Goal: Task Accomplishment & Management: Complete application form

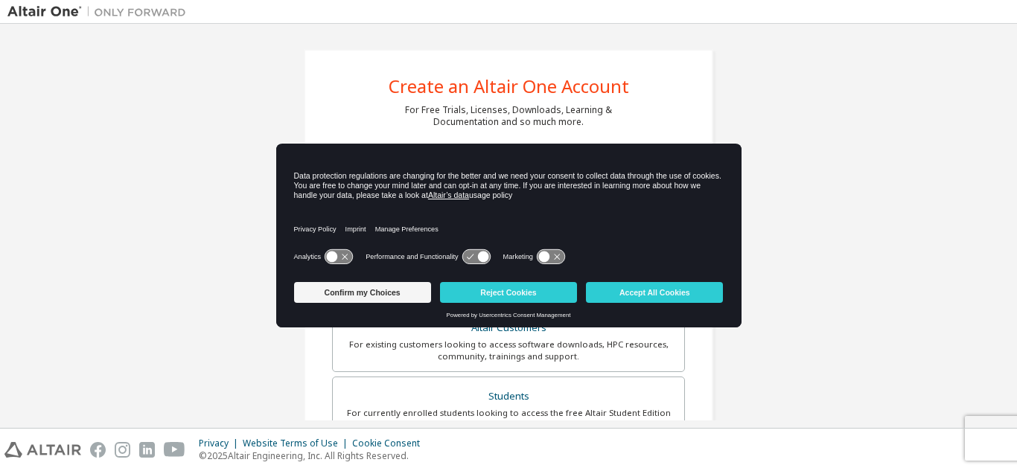
click at [336, 256] on icon at bounding box center [332, 257] width 11 height 11
click at [672, 292] on button "Accept All Cookies" at bounding box center [654, 292] width 137 height 21
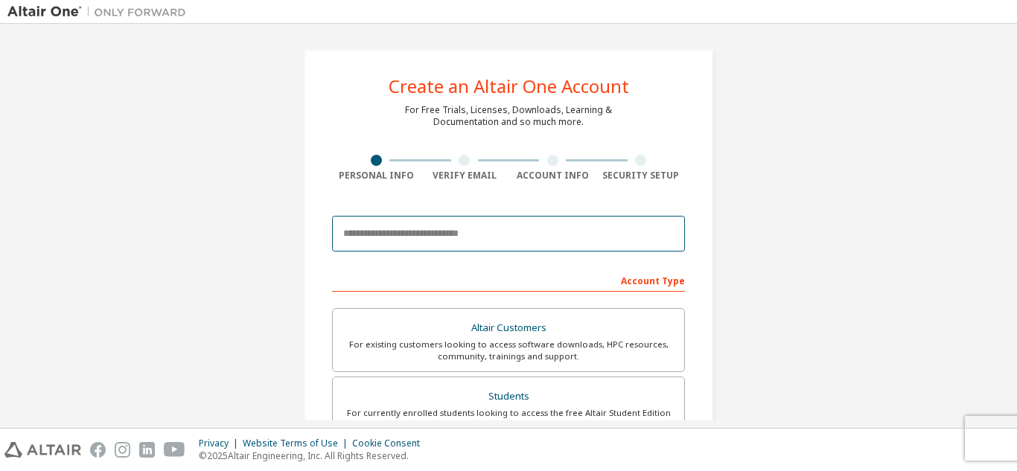
click at [463, 232] on input "email" at bounding box center [508, 234] width 353 height 36
type input "*"
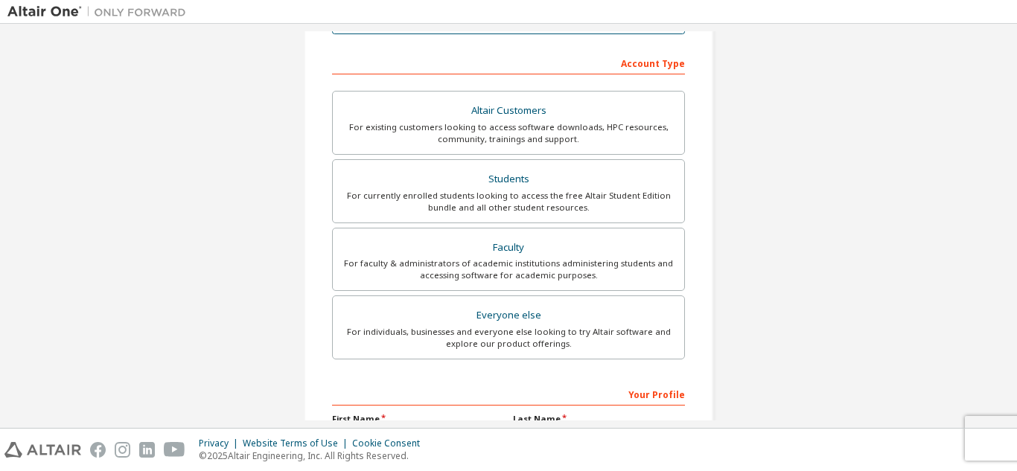
scroll to position [223, 0]
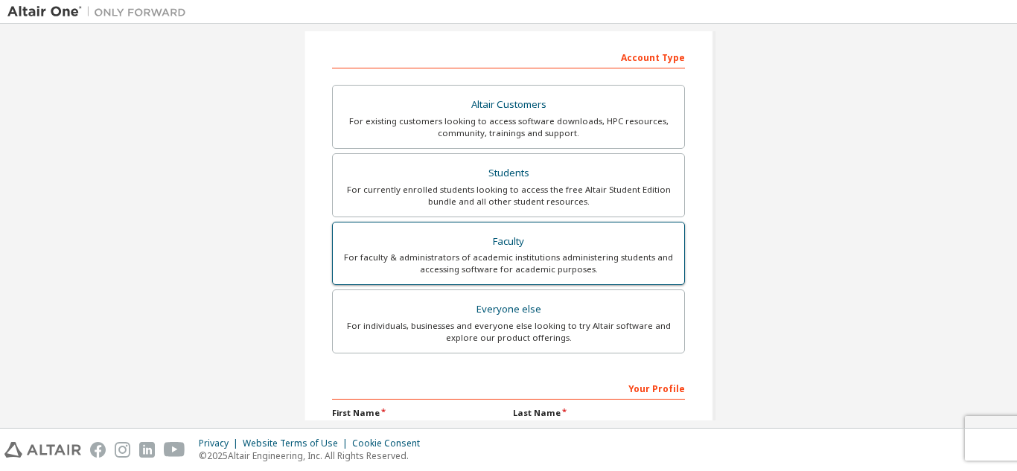
type input "**********"
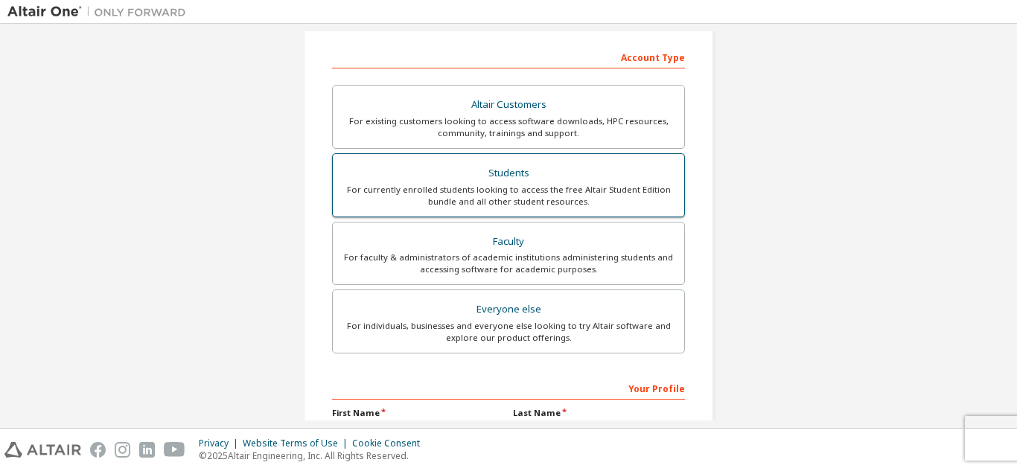
click at [587, 267] on div "For faculty & administrators of academic institutions administering students an…" at bounding box center [509, 264] width 334 height 24
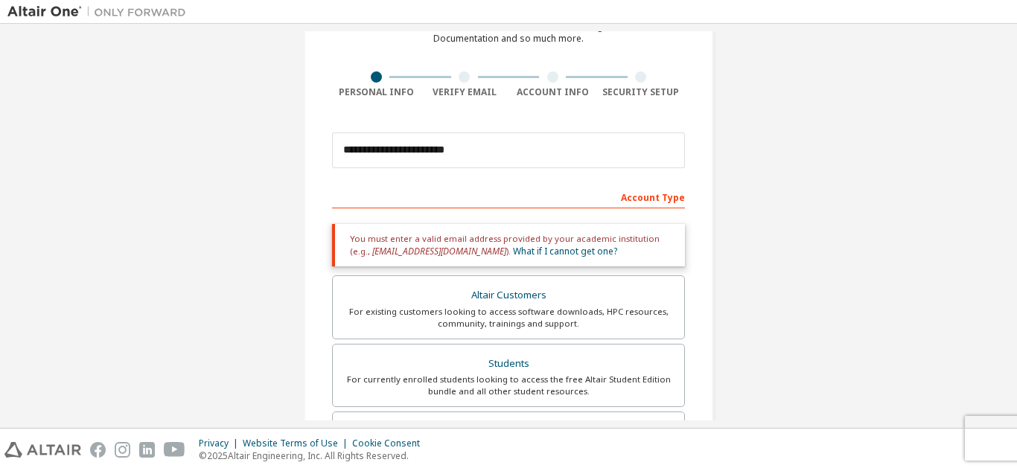
scroll to position [74, 0]
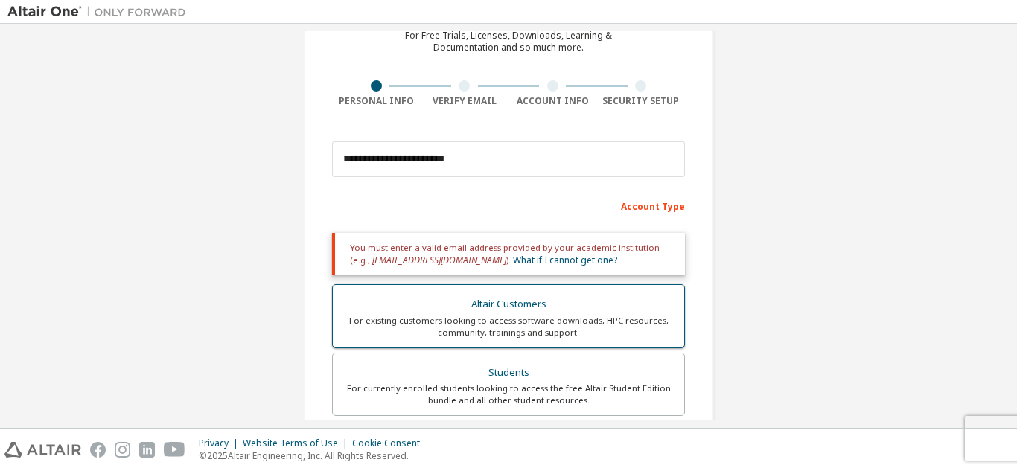
click at [541, 328] on div "For existing customers looking to access software downloads, HPC resources, com…" at bounding box center [509, 327] width 334 height 24
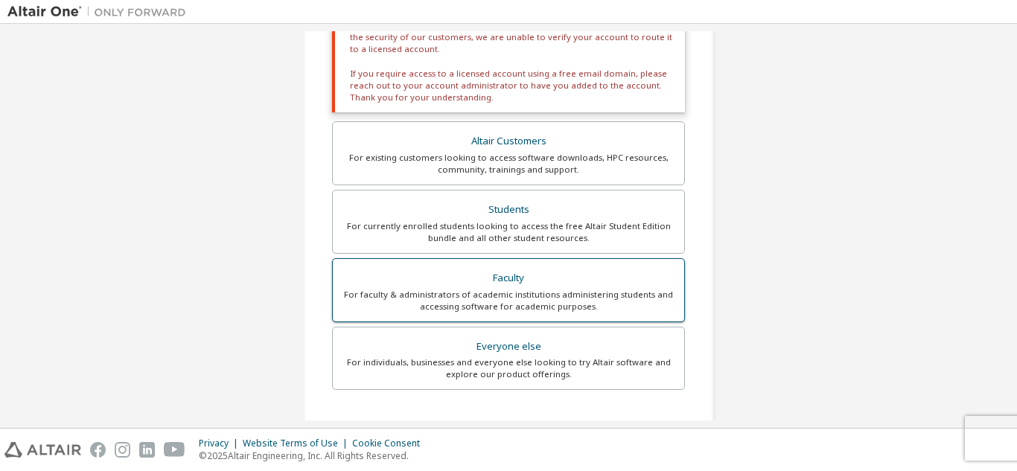
click at [552, 296] on div "For faculty & administrators of academic institutions administering students an…" at bounding box center [509, 301] width 334 height 24
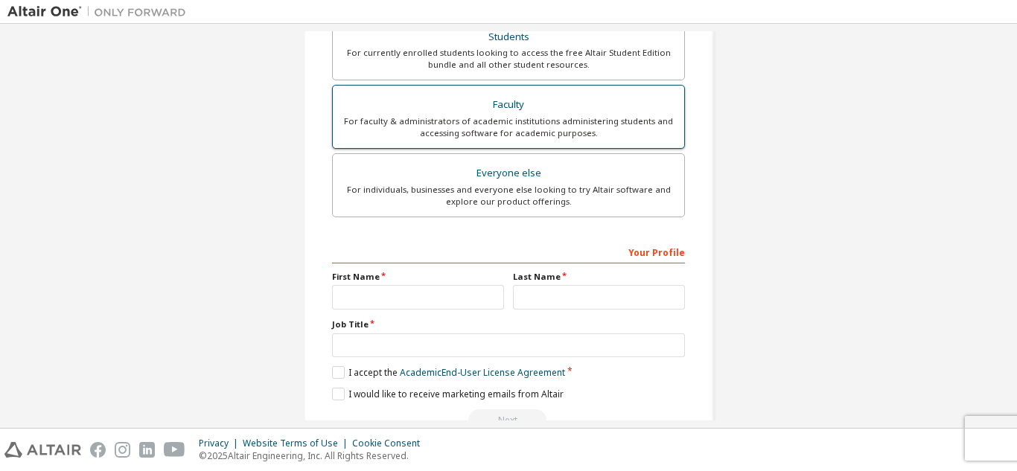
scroll to position [450, 0]
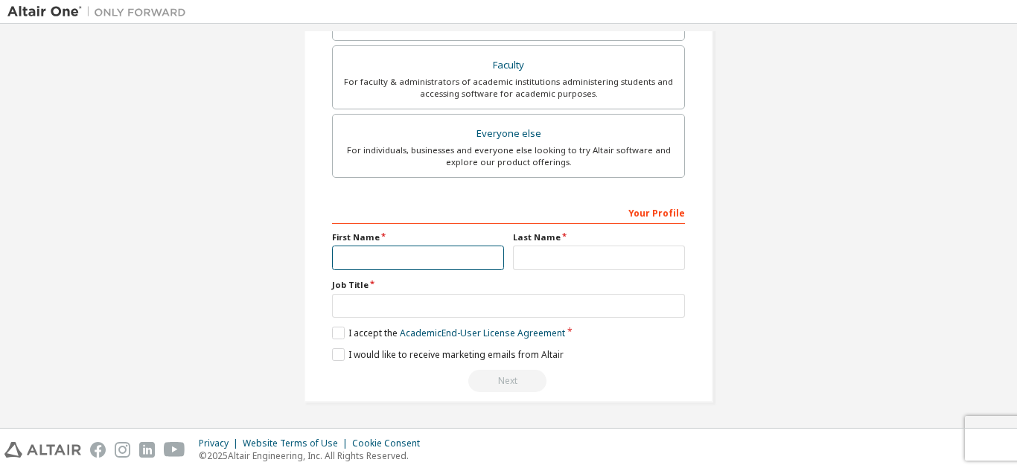
click at [424, 262] on input "text" at bounding box center [418, 258] width 172 height 25
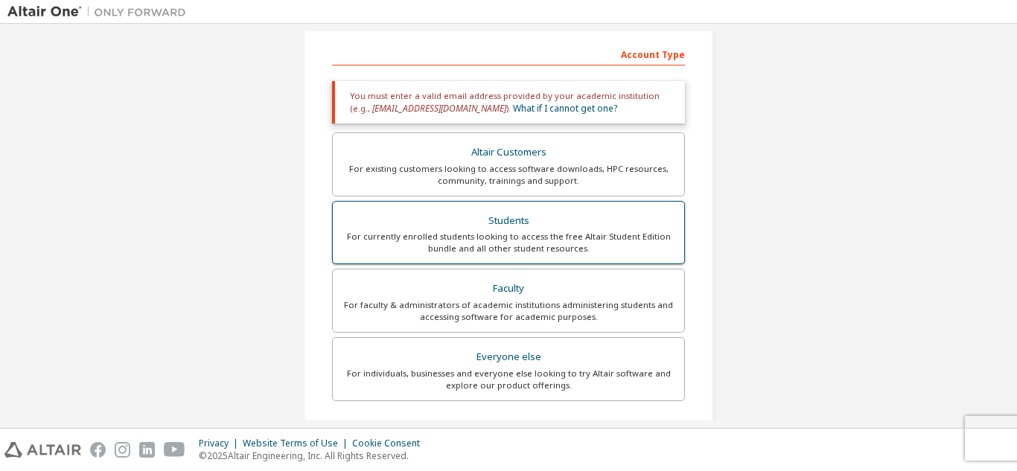
click at [545, 223] on div "Students" at bounding box center [509, 221] width 334 height 21
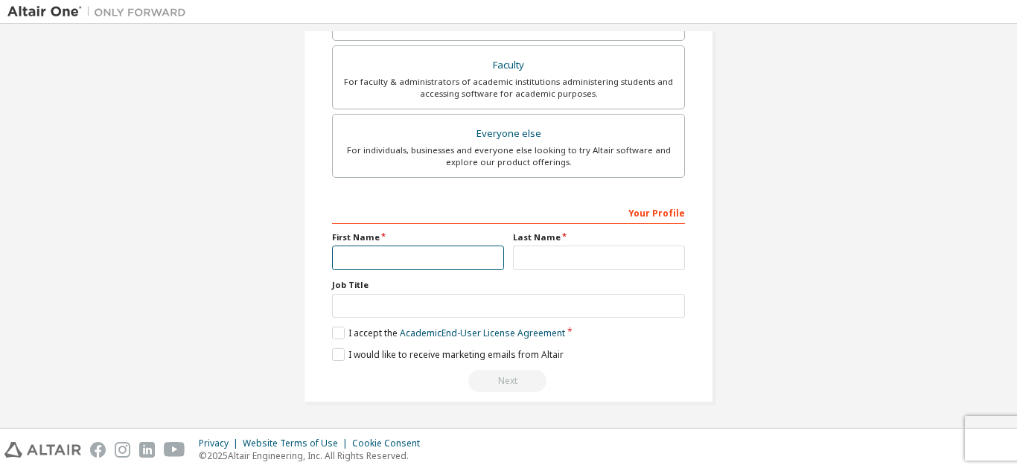
click at [468, 258] on input "text" at bounding box center [418, 258] width 172 height 25
type input "*****"
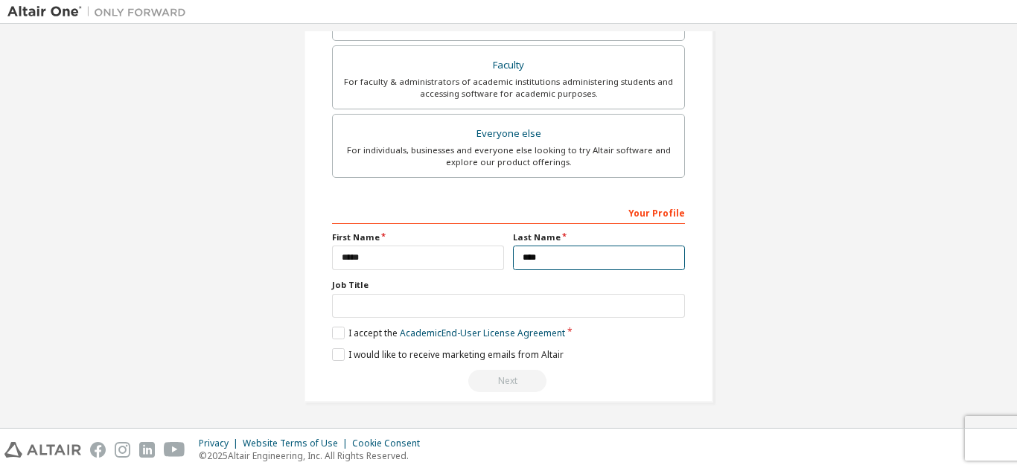
type input "****"
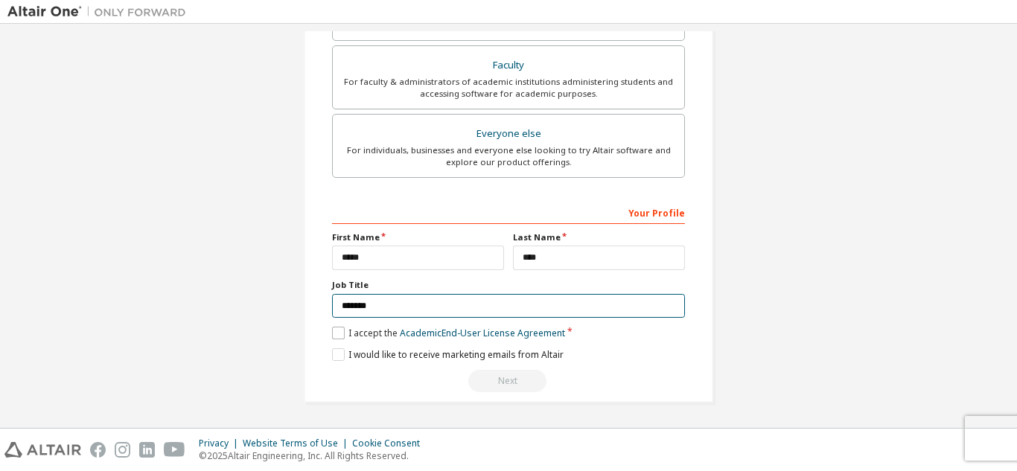
type input "*******"
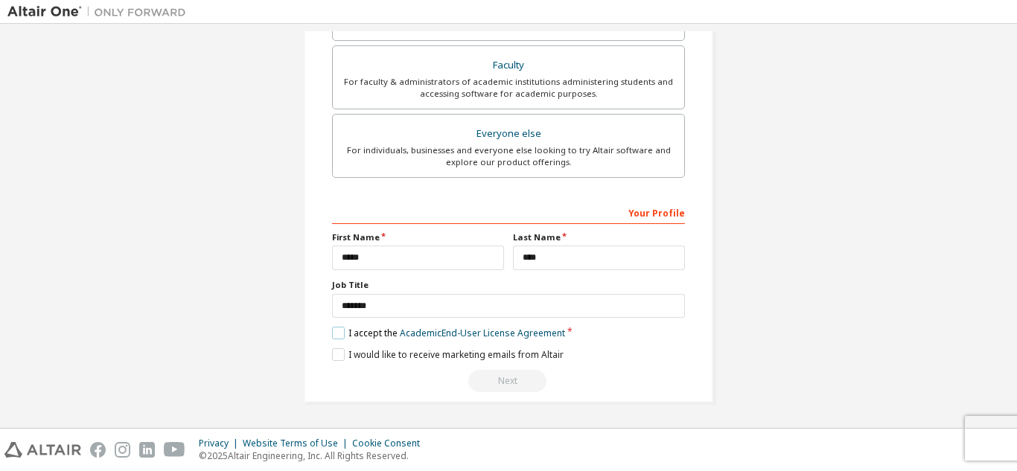
click at [334, 333] on label "I accept the Academic End-User License Agreement" at bounding box center [448, 333] width 233 height 13
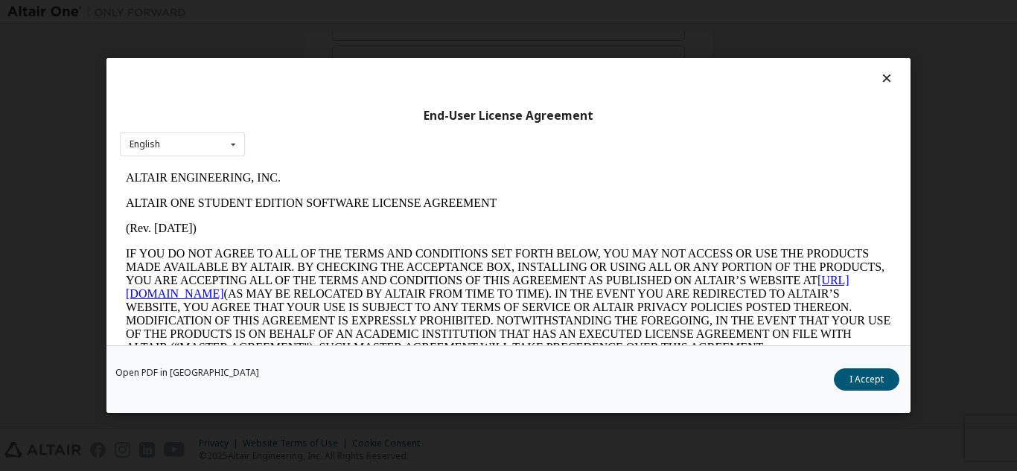
scroll to position [0, 0]
click at [879, 384] on button "I Accept" at bounding box center [867, 380] width 66 height 22
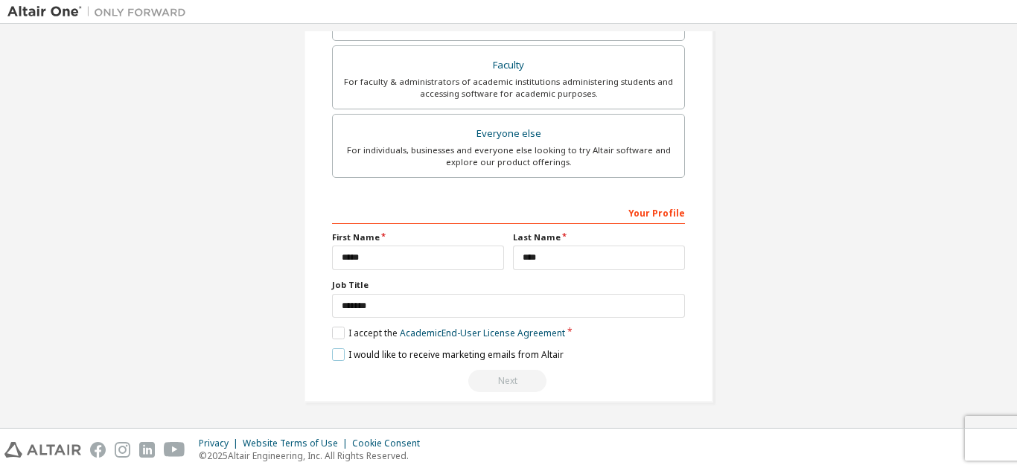
click at [332, 354] on label "I would like to receive marketing emails from Altair" at bounding box center [448, 354] width 232 height 13
click at [524, 381] on div "Next" at bounding box center [508, 381] width 353 height 22
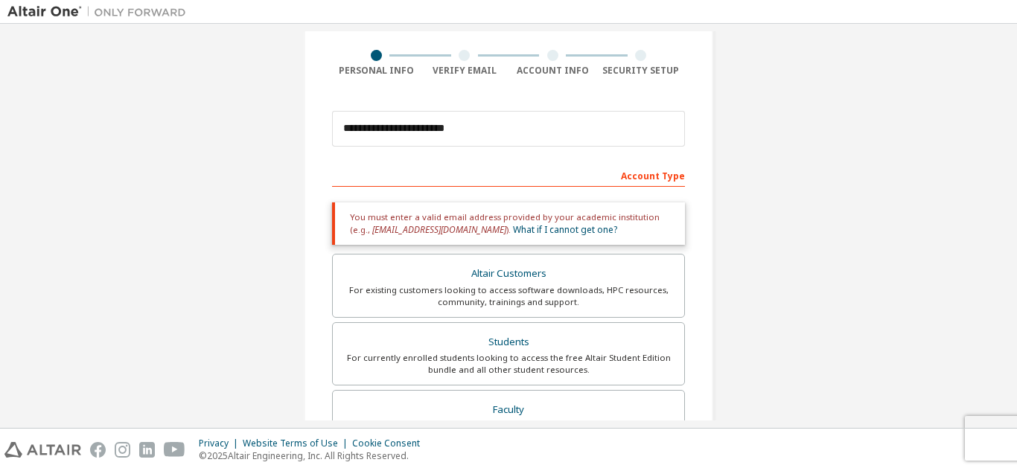
scroll to position [77, 0]
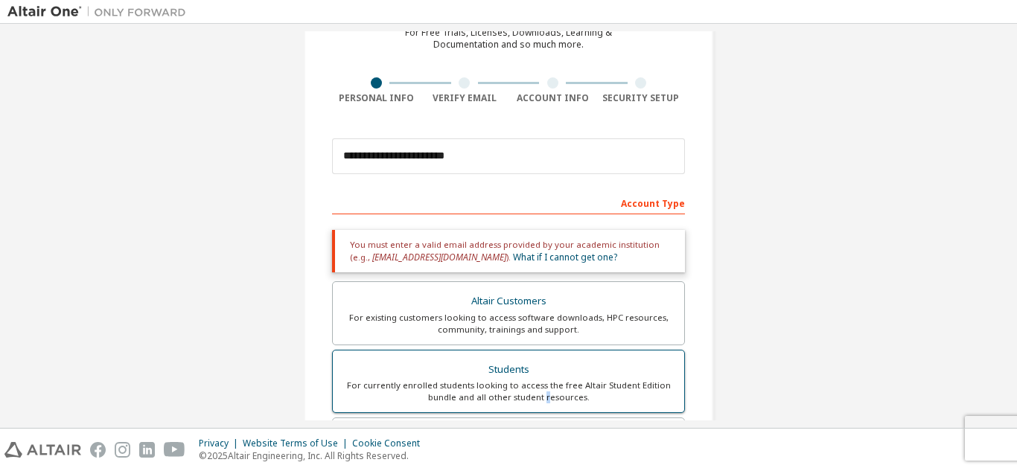
click at [542, 394] on div "For currently enrolled students looking to access the free Altair Student Editi…" at bounding box center [509, 392] width 334 height 24
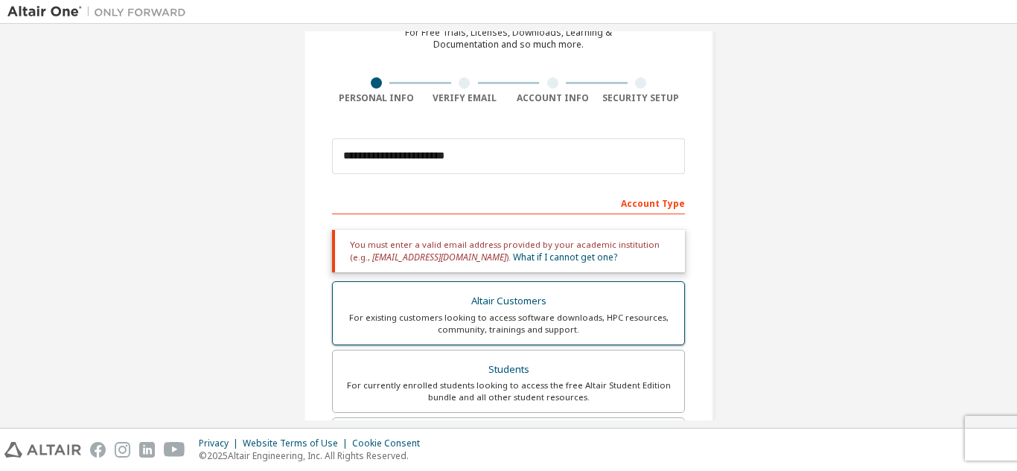
click at [545, 319] on div "For existing customers looking to access software downloads, HPC resources, com…" at bounding box center [509, 324] width 334 height 24
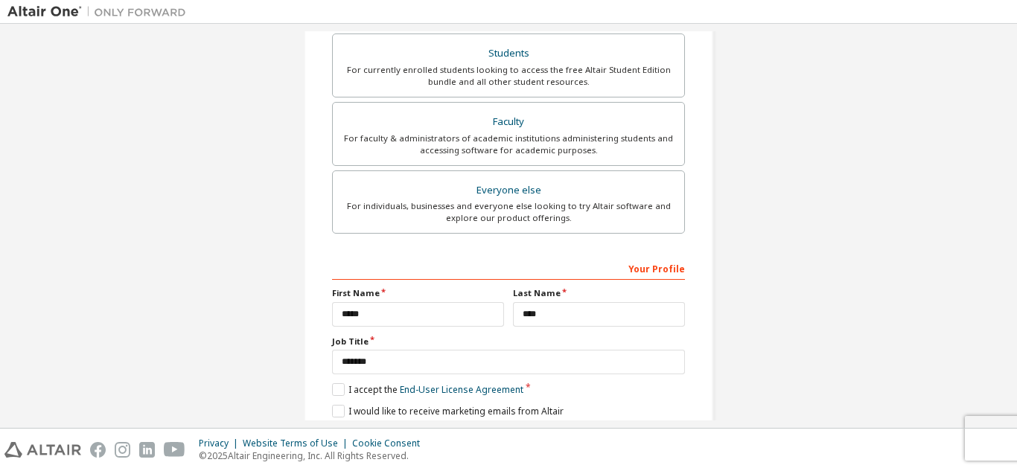
scroll to position [511, 0]
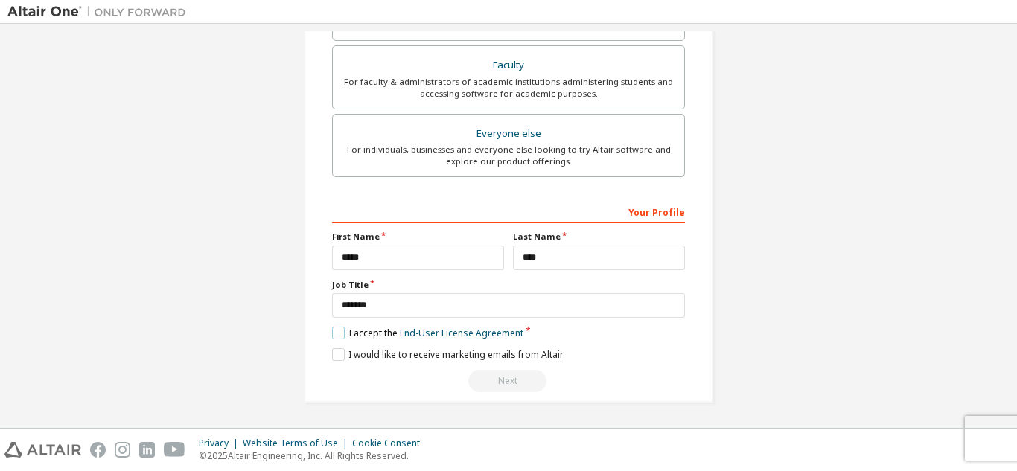
click at [340, 338] on label "I accept the End-User License Agreement" at bounding box center [427, 333] width 191 height 13
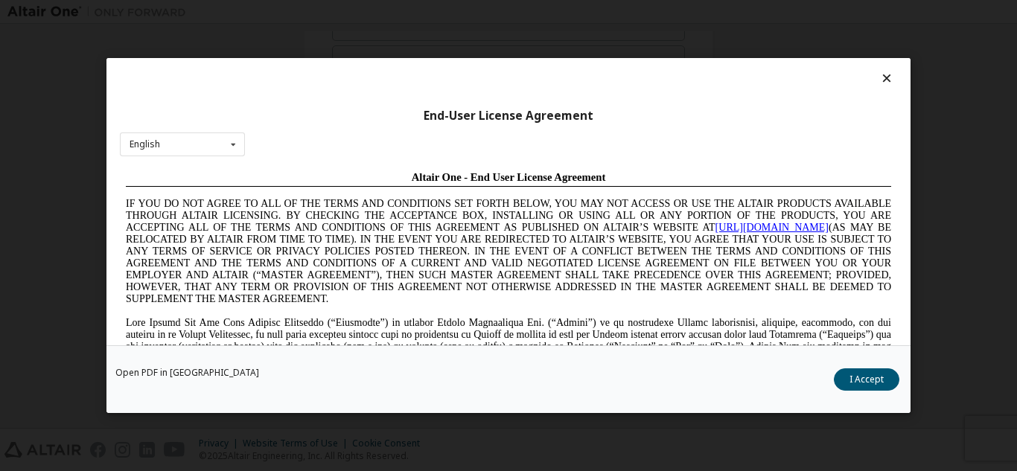
scroll to position [0, 0]
click at [872, 377] on button "I Accept" at bounding box center [867, 380] width 66 height 22
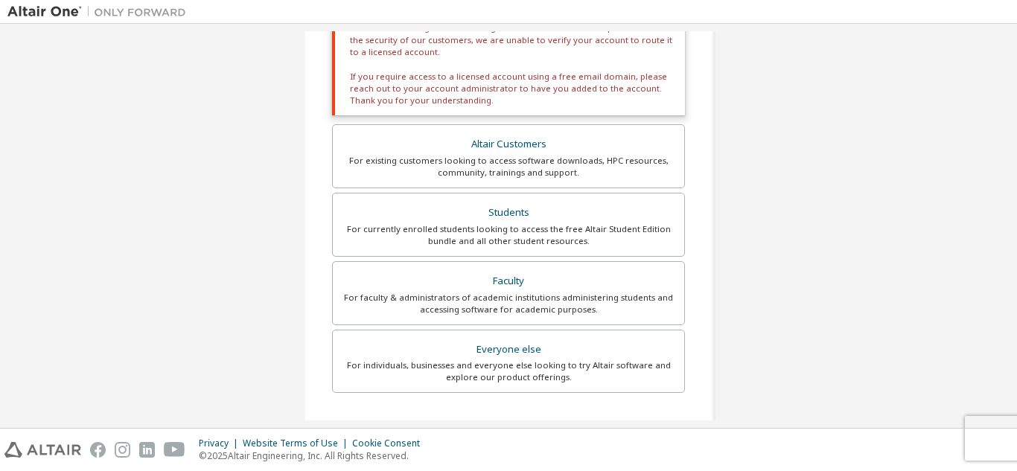
scroll to position [287, 0]
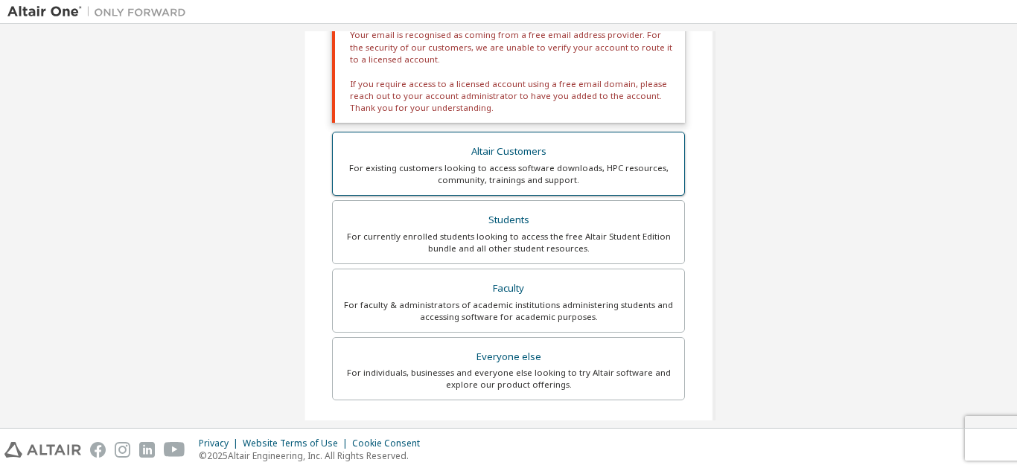
click at [584, 188] on label "Altair Customers For existing customers looking to access software downloads, H…" at bounding box center [508, 164] width 353 height 64
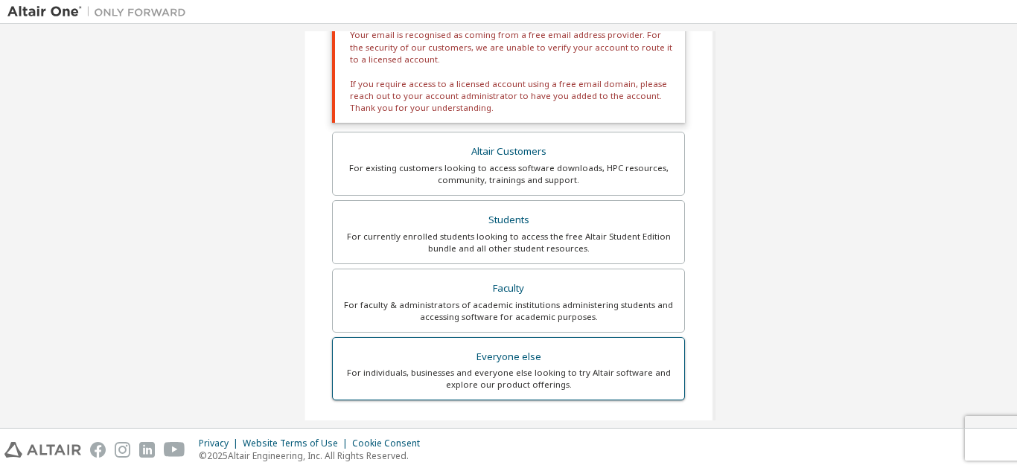
click at [555, 364] on div "Everyone else" at bounding box center [509, 357] width 334 height 21
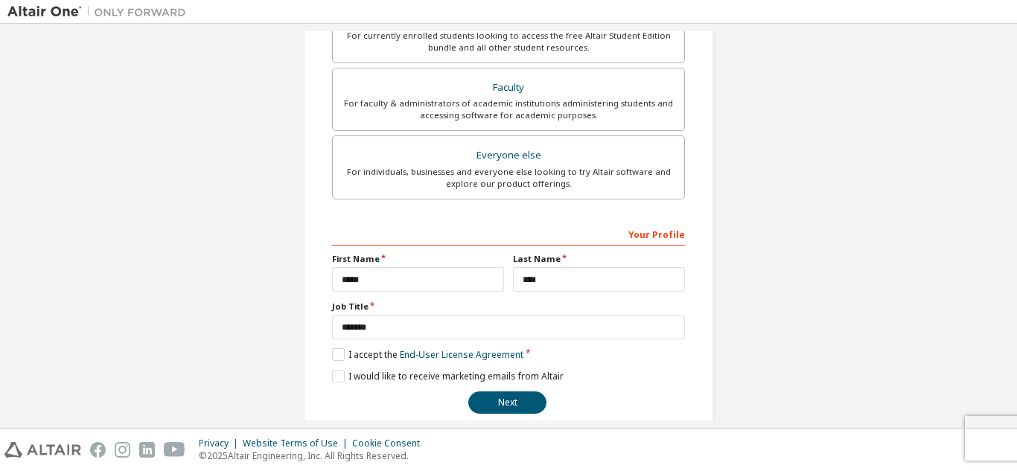
scroll to position [399, 0]
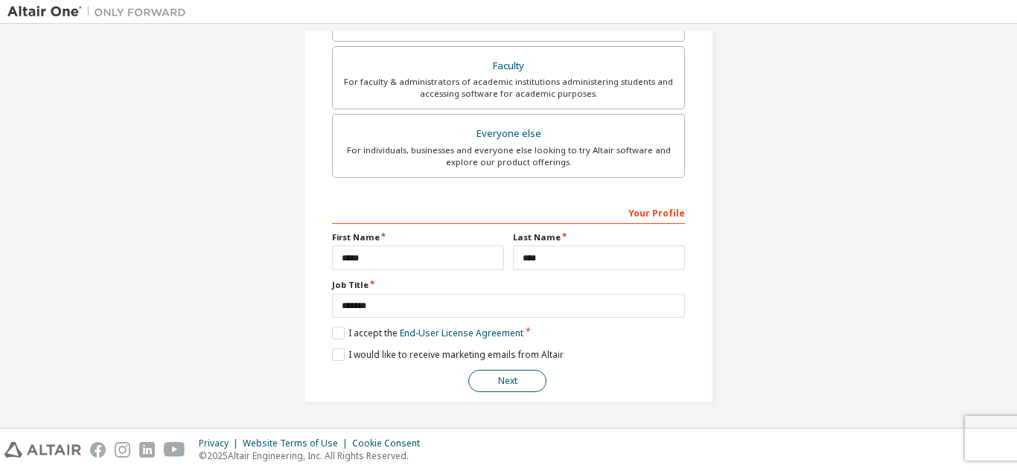
click at [526, 378] on button "Next" at bounding box center [507, 381] width 78 height 22
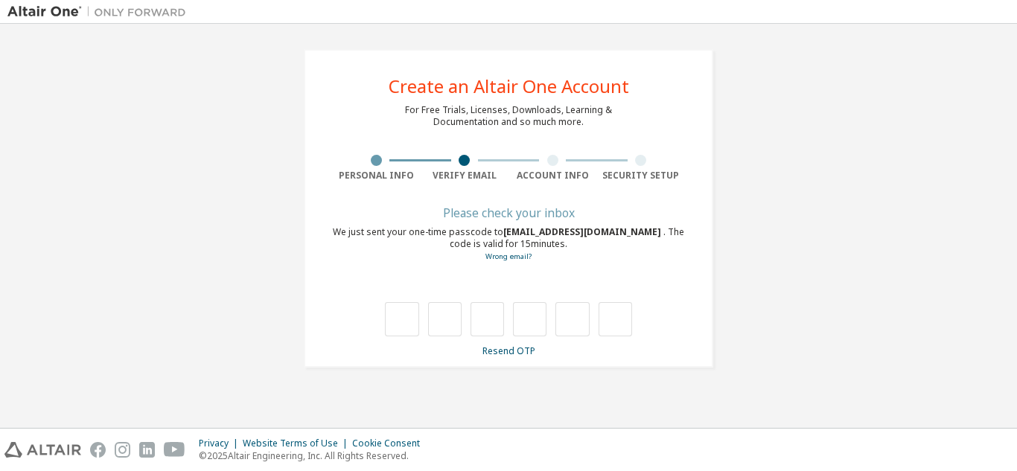
type input "*"
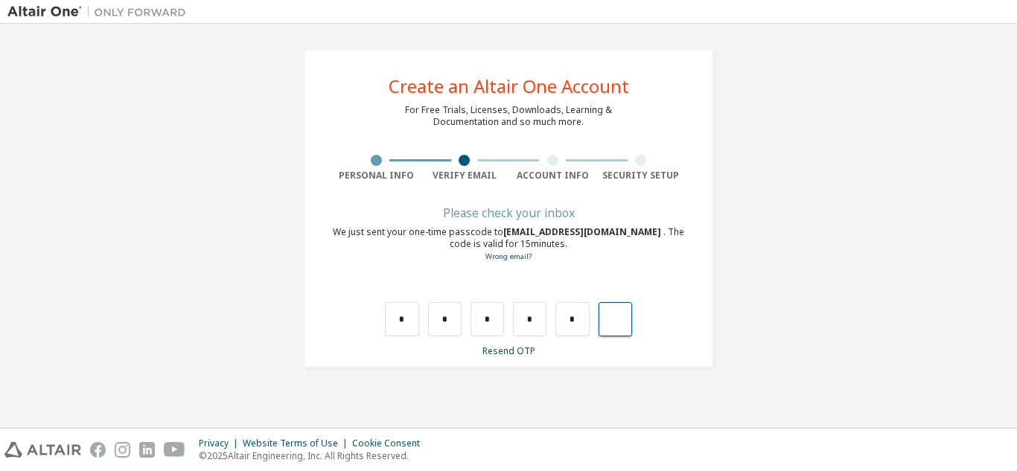
type input "*"
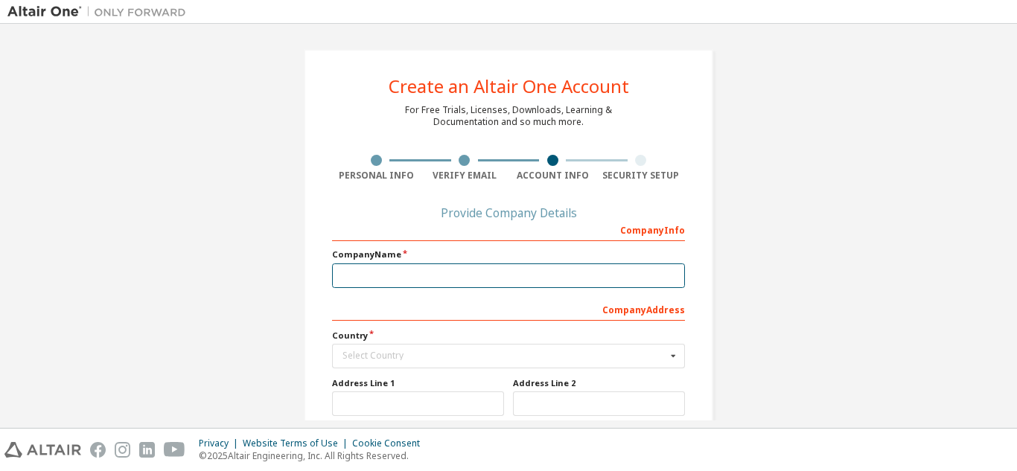
click at [579, 282] on input "text" at bounding box center [508, 276] width 353 height 25
type input "***"
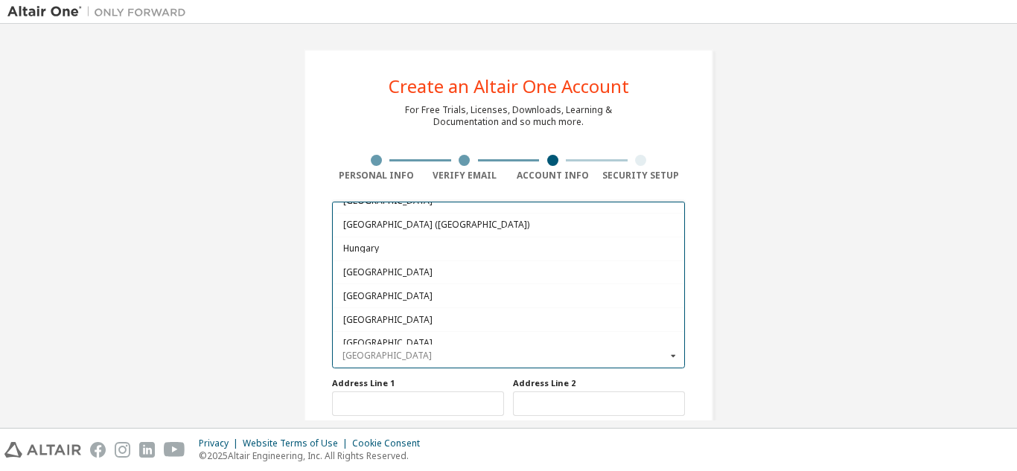
scroll to position [2308, 0]
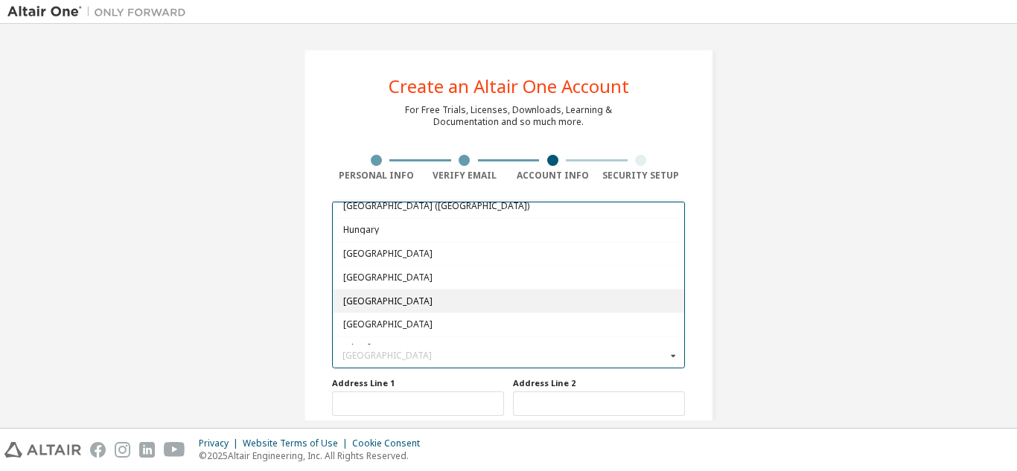
click at [437, 299] on span "[GEOGRAPHIC_DATA]" at bounding box center [508, 300] width 331 height 9
type input "***"
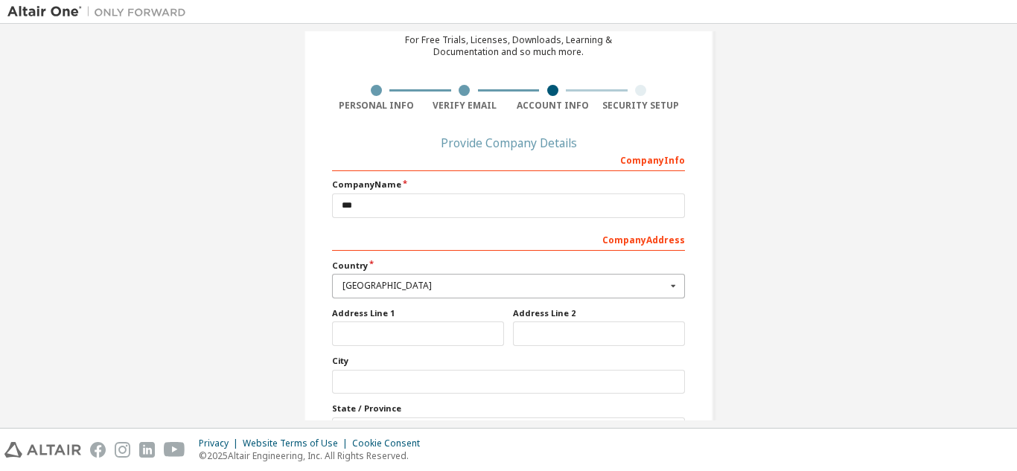
scroll to position [74, 0]
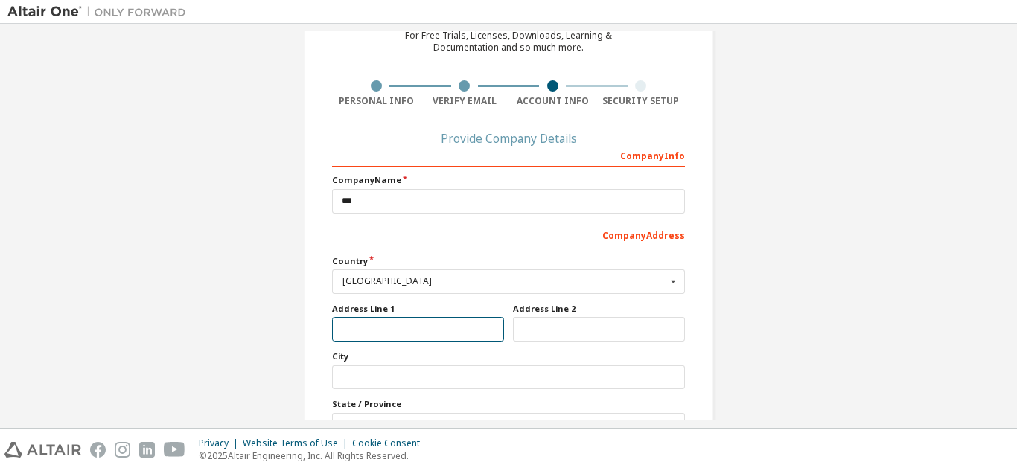
click at [475, 339] on input "text" at bounding box center [418, 329] width 172 height 25
type input "*****"
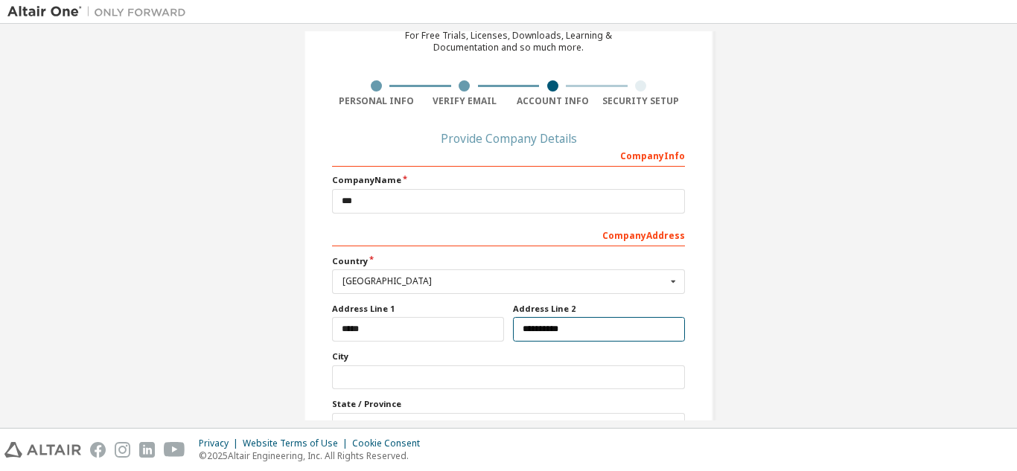
type input "**********"
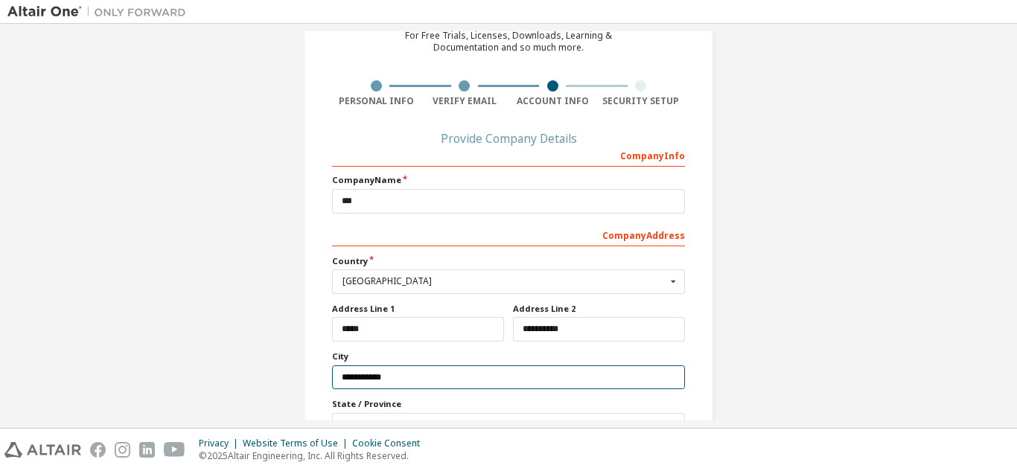
type input "**********"
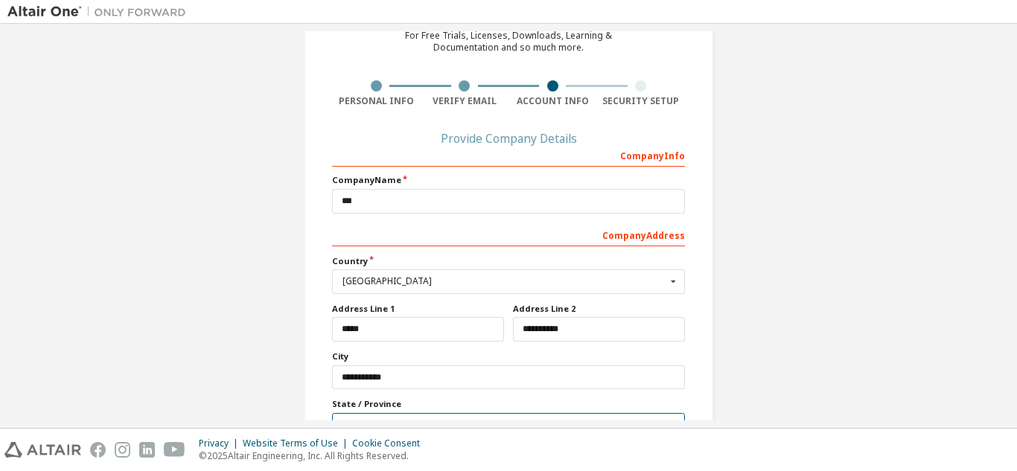
scroll to position [92, 0]
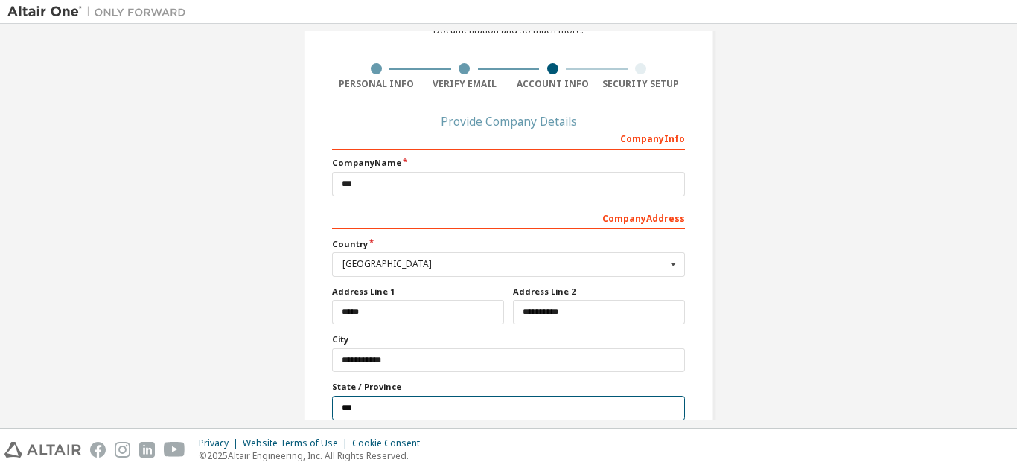
type input "***"
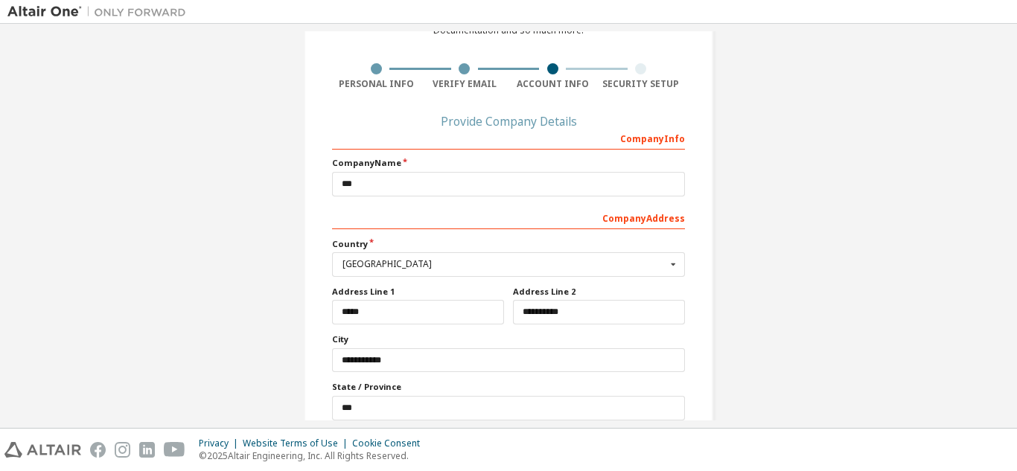
scroll to position [209, 0]
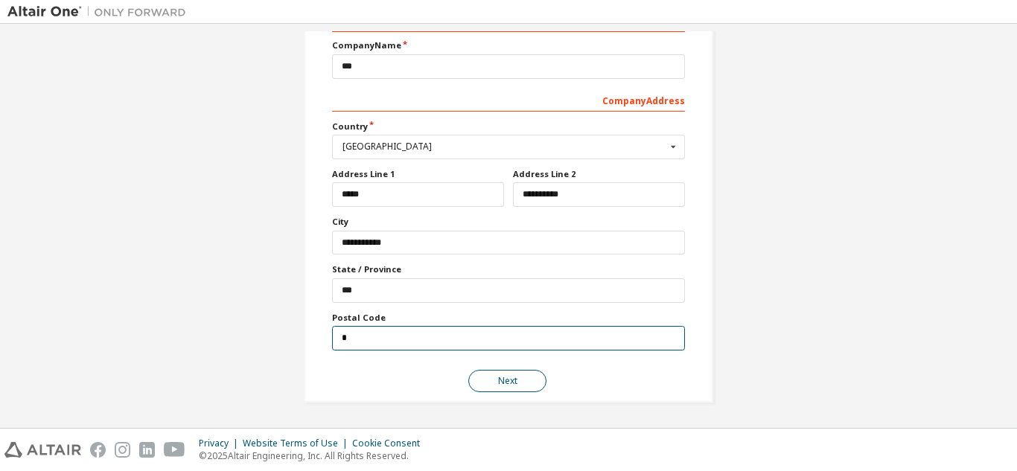
type input "*"
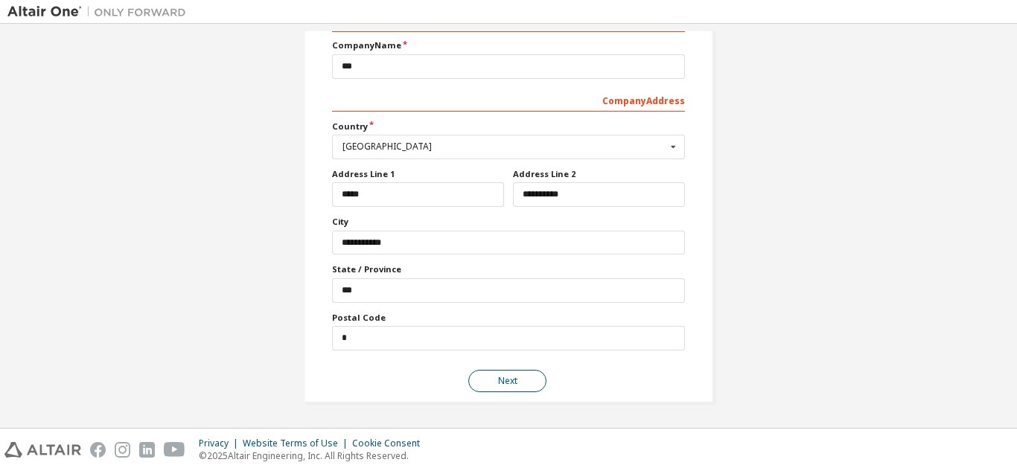
click at [513, 389] on button "Next" at bounding box center [507, 381] width 78 height 22
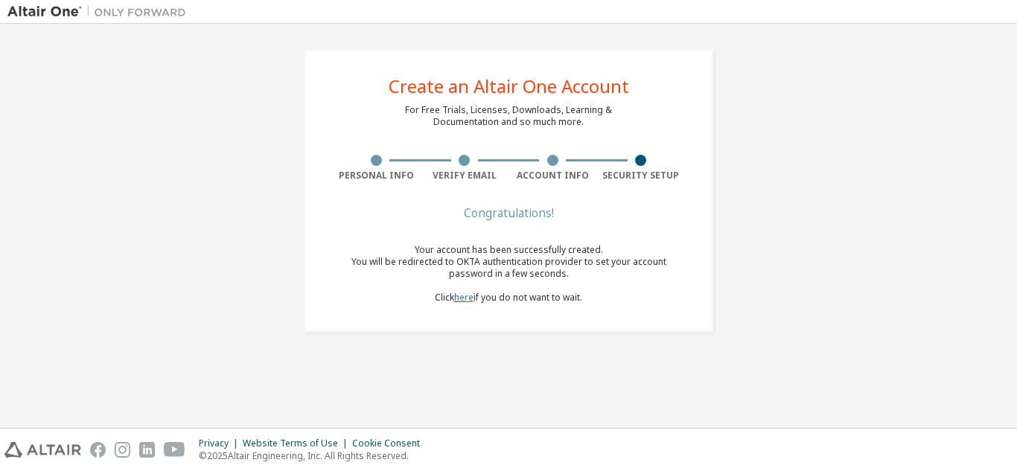
click at [462, 299] on link "here" at bounding box center [463, 297] width 19 height 13
